Goal: Task Accomplishment & Management: Manage account settings

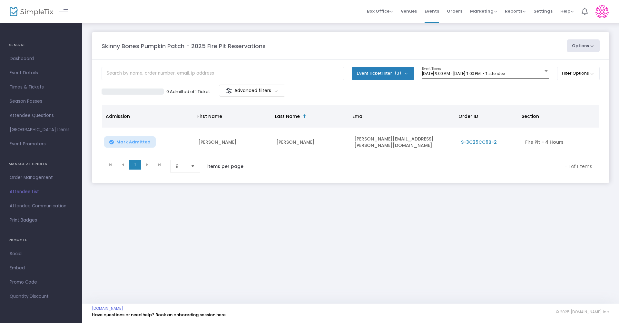
click at [502, 77] on div "[DATE] 9:00 AM - [DATE] 1:00 PM • 1 attendee Event Times" at bounding box center [485, 73] width 127 height 12
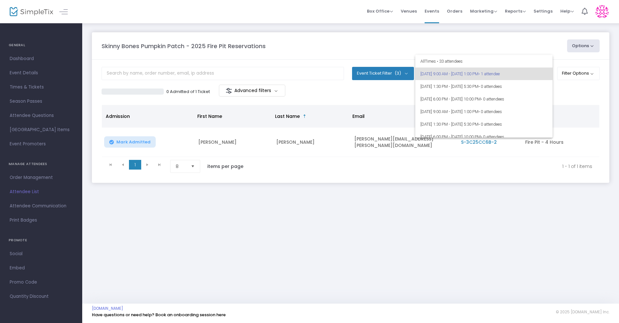
click at [381, 96] on div at bounding box center [309, 161] width 619 height 323
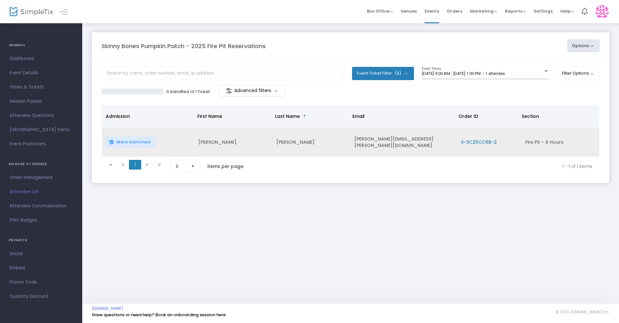
click at [410, 142] on td "[PERSON_NAME][EMAIL_ADDRESS][PERSON_NAME][DOMAIN_NAME]" at bounding box center [404, 141] width 107 height 29
click at [474, 141] on span "S-3C25CC6B-2" at bounding box center [479, 142] width 36 height 6
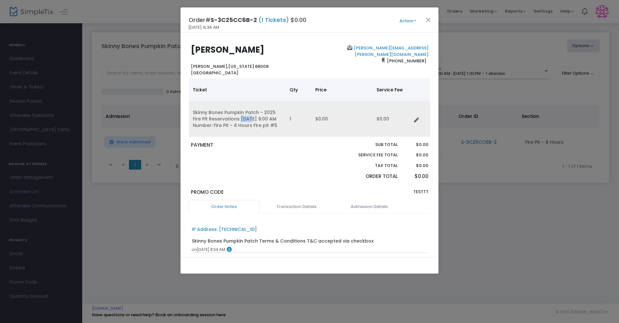
drag, startPoint x: 239, startPoint y: 118, endPoint x: 272, endPoint y: 104, distance: 36.1
click at [251, 117] on td "Skinny Bones Pumpkin Patch - 2025 Fire Pit Reservations [DATE] 9:00 AM Number: …" at bounding box center [237, 119] width 97 height 36
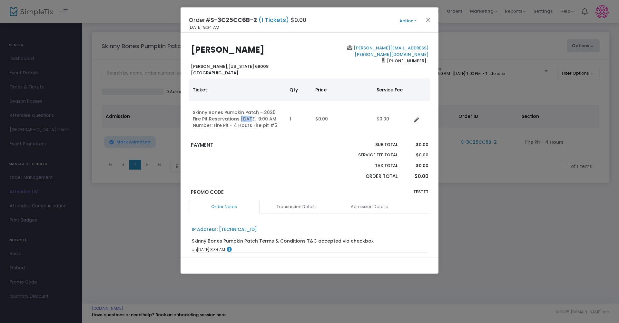
click at [405, 22] on button "Action" at bounding box center [408, 20] width 39 height 7
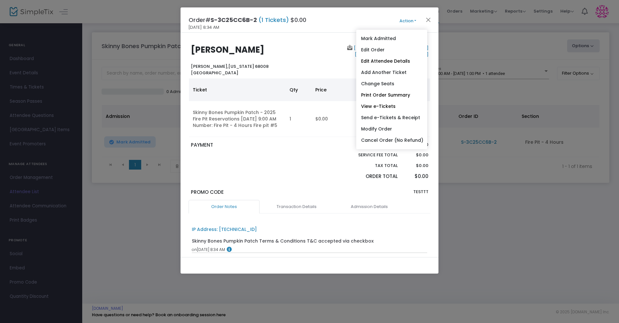
click at [475, 41] on ngb-modal-window "Order# S-3C25CC6B-2 (1 Tickets) $0.00 [DATE] 8:34 AM Action Mark Admitted Edit …" at bounding box center [309, 161] width 619 height 323
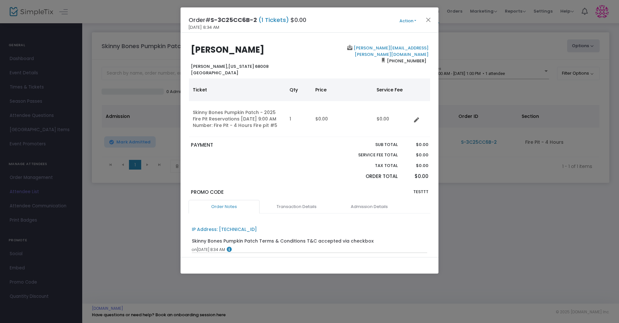
click at [475, 41] on ngb-modal-window "Order# S-3C25CC6B-2 (1 Tickets) $0.00 [DATE] 8:34 AM Action Mark Admitted Edit …" at bounding box center [309, 161] width 619 height 323
click at [428, 22] on button "Close" at bounding box center [429, 19] width 8 height 8
